Goal: Task Accomplishment & Management: Manage account settings

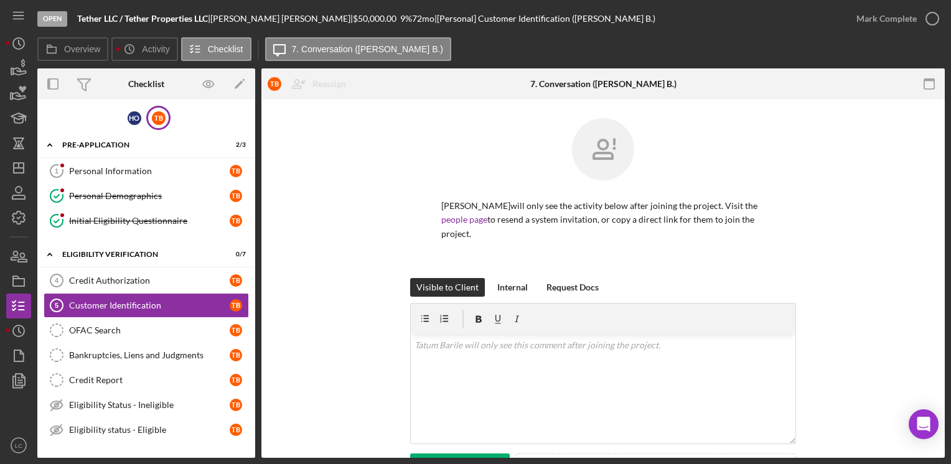
click at [345, 97] on div "T B Reassign H O [PERSON_NAME] [PERSON_NAME] Icon/Menu Close Close H O [PERSON_…" at bounding box center [309, 83] width 97 height 31
click at [345, 97] on div "T B Reassign Personal items can't be reassigned H O [PERSON_NAME] [PERSON_NAME]…" at bounding box center [309, 83] width 97 height 31
click at [345, 97] on div "T B Reassign H O [PERSON_NAME] [PERSON_NAME] Icon/Menu Close Close H O [PERSON_…" at bounding box center [309, 83] width 97 height 31
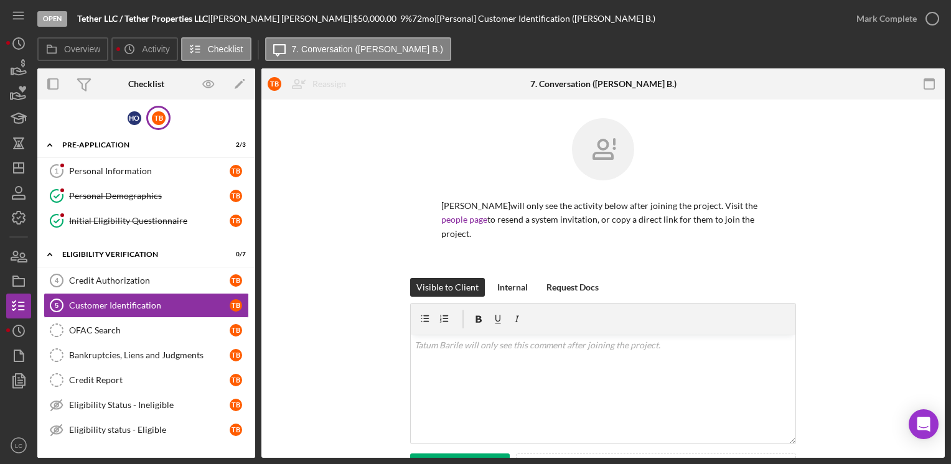
click at [345, 97] on div "T B Reassign H O [PERSON_NAME] [PERSON_NAME] Icon/Menu Close Close H O [PERSON_…" at bounding box center [309, 83] width 97 height 31
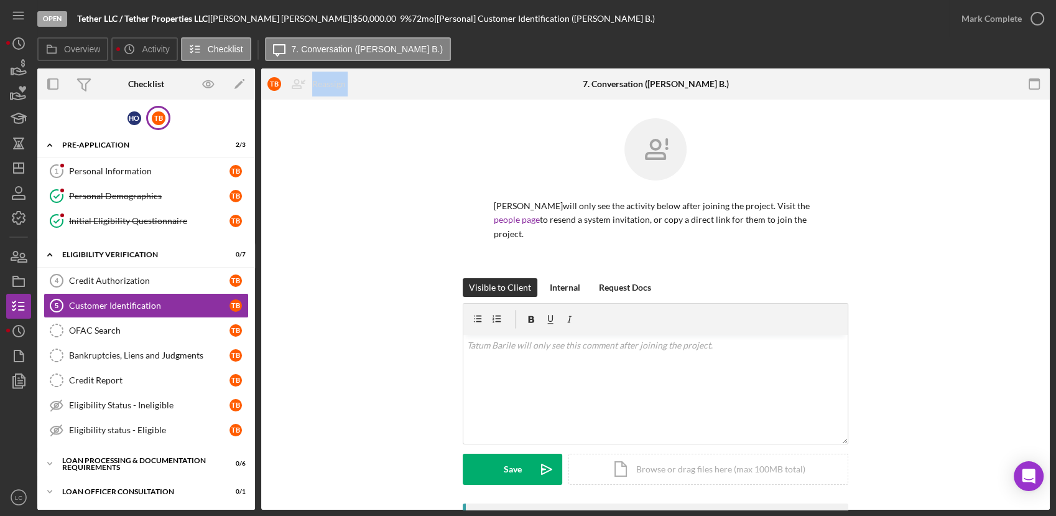
drag, startPoint x: 345, startPoint y: 97, endPoint x: 383, endPoint y: 108, distance: 39.4
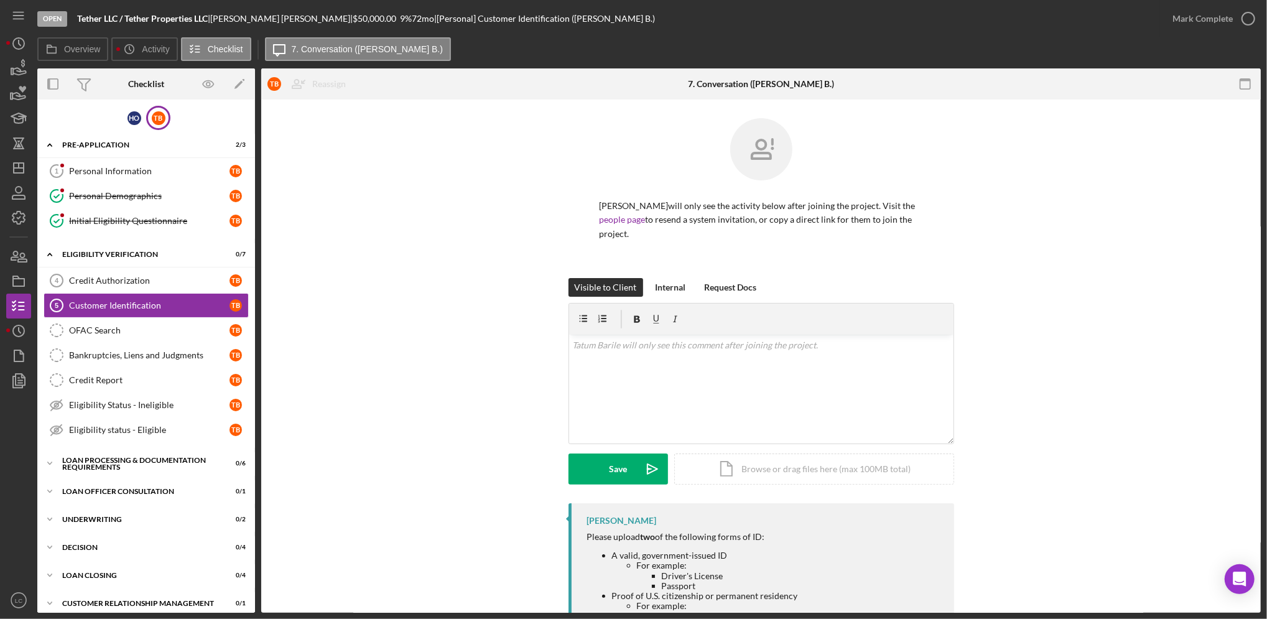
drag, startPoint x: 383, startPoint y: 108, endPoint x: 460, endPoint y: 129, distance: 80.2
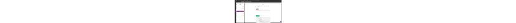
scroll to position [83, 0]
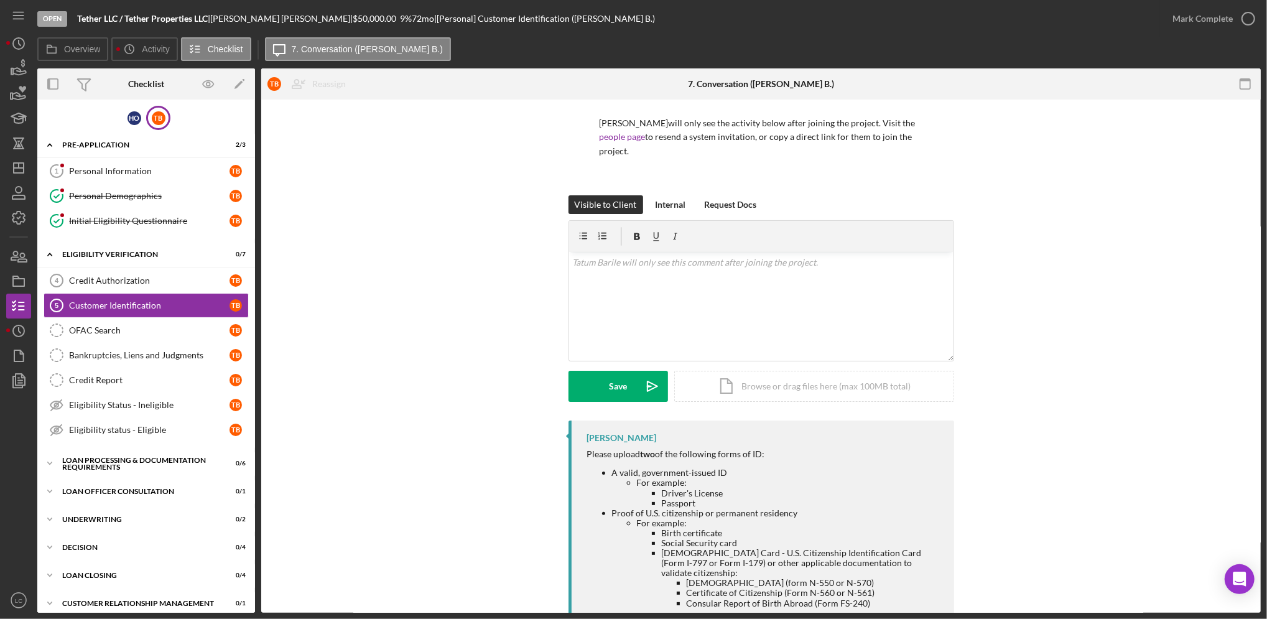
click at [460, 129] on div "[PERSON_NAME] will only see the activity below after joining the project. Visit…" at bounding box center [761, 115] width 963 height 160
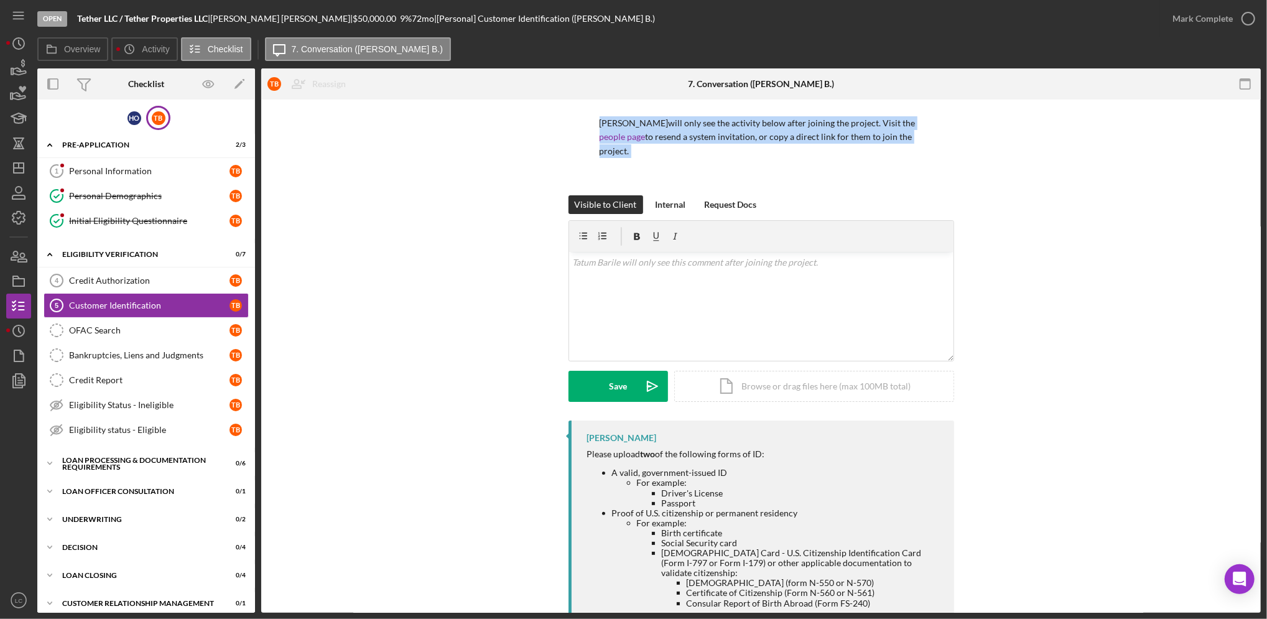
click at [460, 129] on div "[PERSON_NAME] will only see the activity below after joining the project. Visit…" at bounding box center [761, 115] width 963 height 160
click at [461, 134] on div "[PERSON_NAME] will only see the activity below after joining the project. Visit…" at bounding box center [761, 115] width 963 height 160
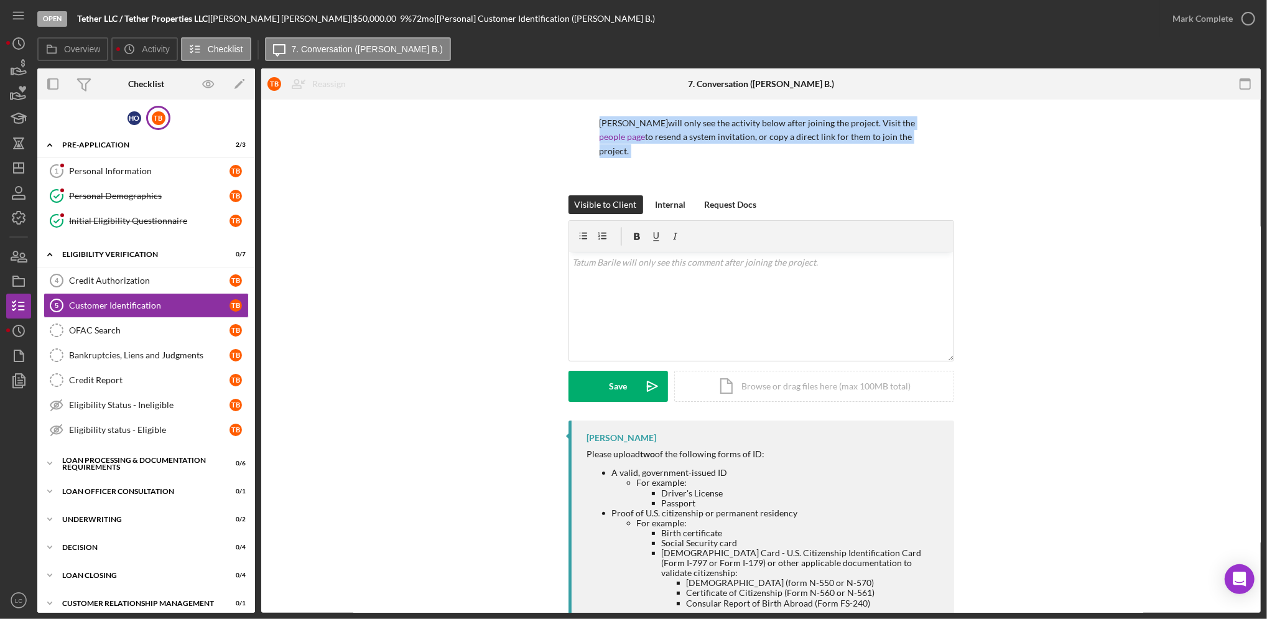
drag, startPoint x: 461, startPoint y: 134, endPoint x: -4, endPoint y: -60, distance: 503.7
